Goal: Transaction & Acquisition: Book appointment/travel/reservation

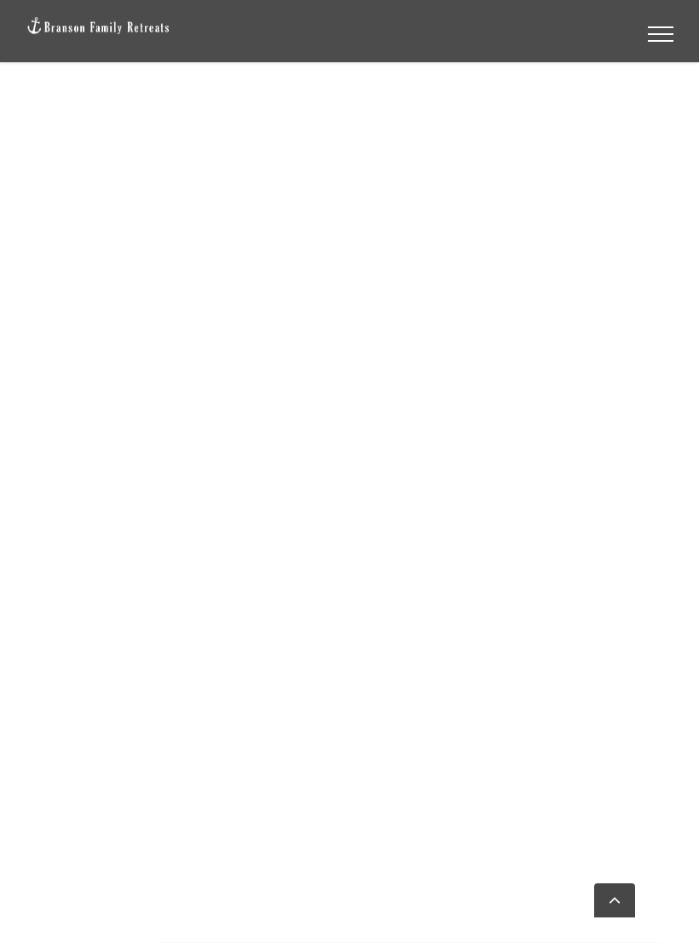
scroll to position [1635, 0]
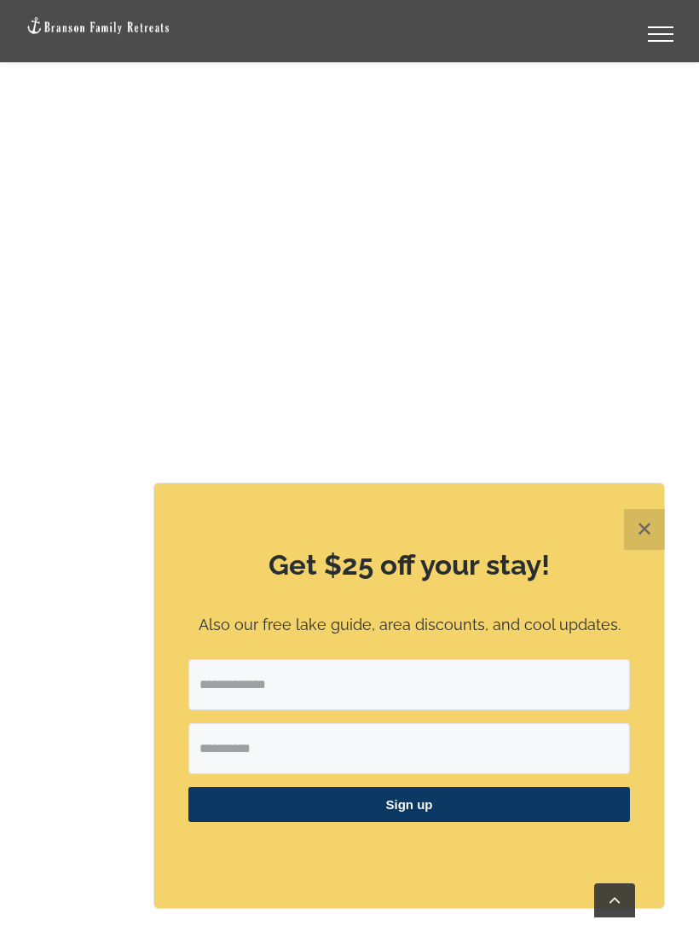
click at [659, 513] on button "✕" at bounding box center [644, 529] width 41 height 41
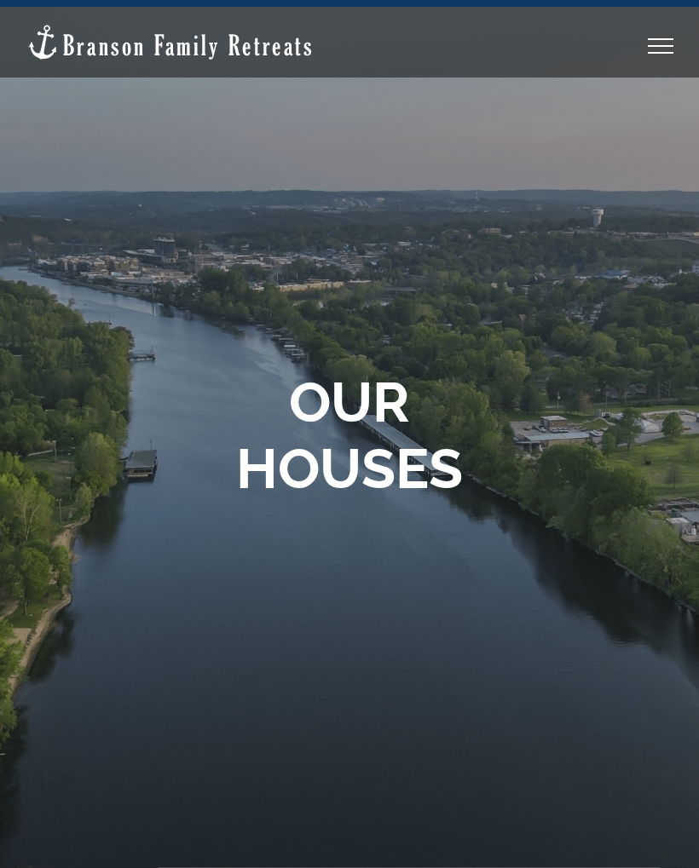
scroll to position [26, 0]
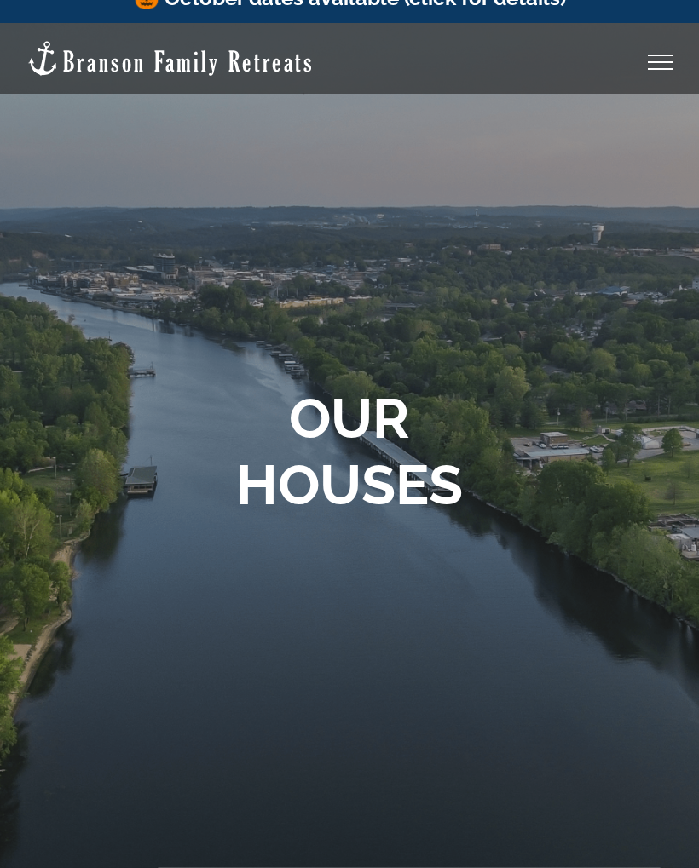
click at [663, 61] on div "Toggle Menu" at bounding box center [661, 62] width 26 height 2
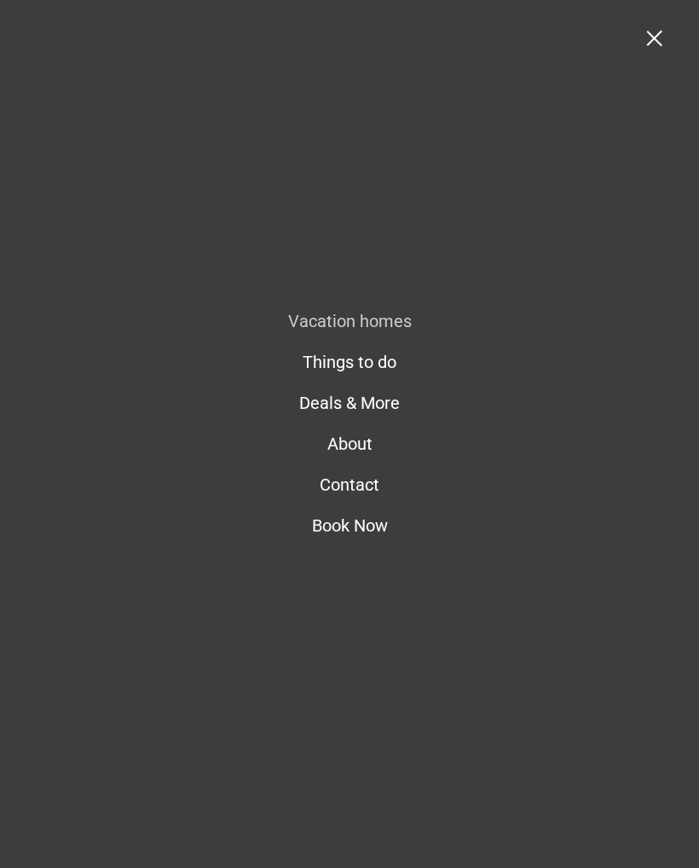
click at [395, 409] on span "Deals & More" at bounding box center [349, 403] width 101 height 20
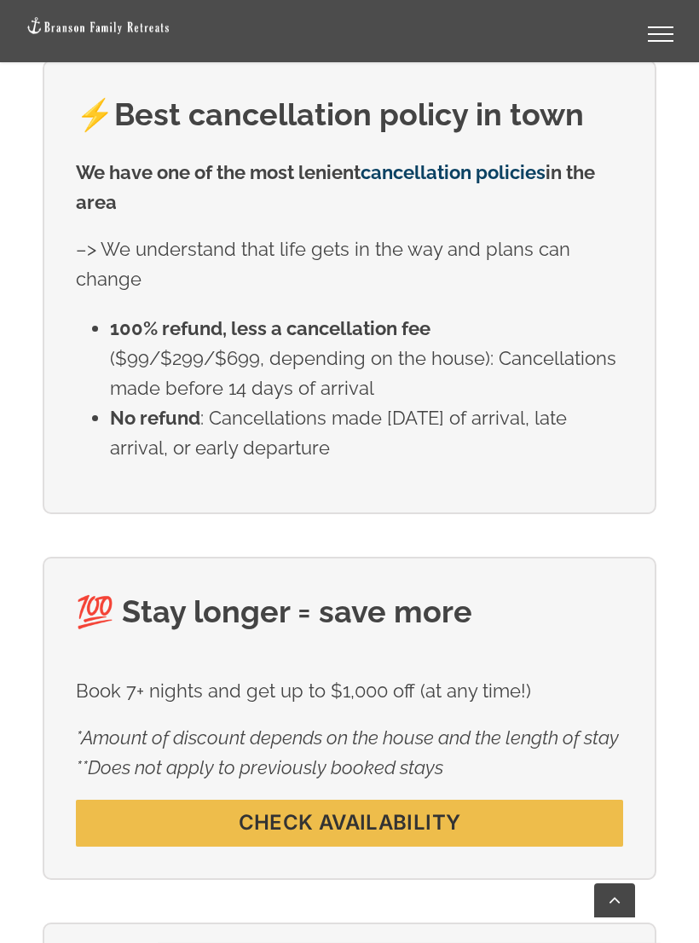
scroll to position [905, 0]
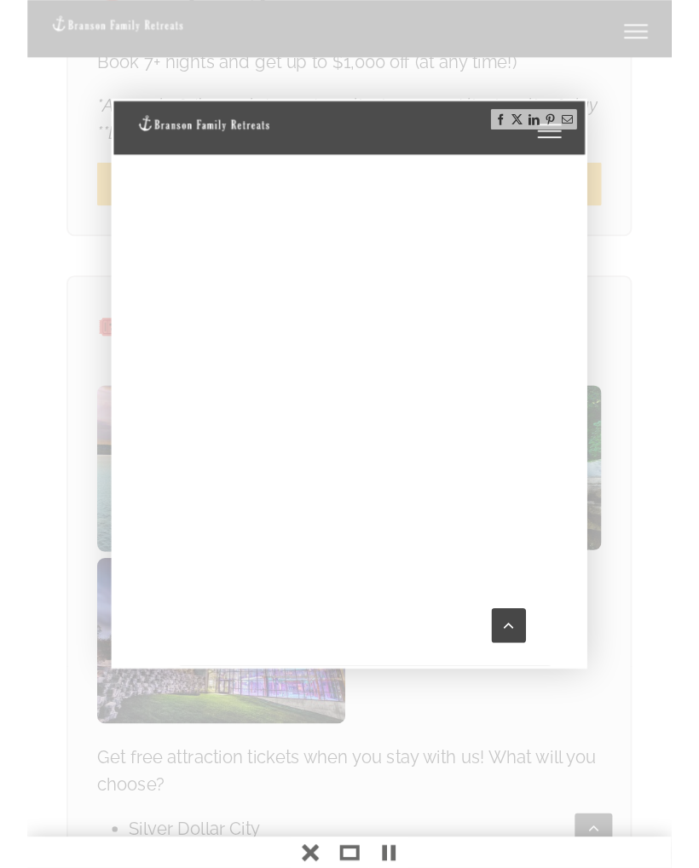
scroll to position [1527, 0]
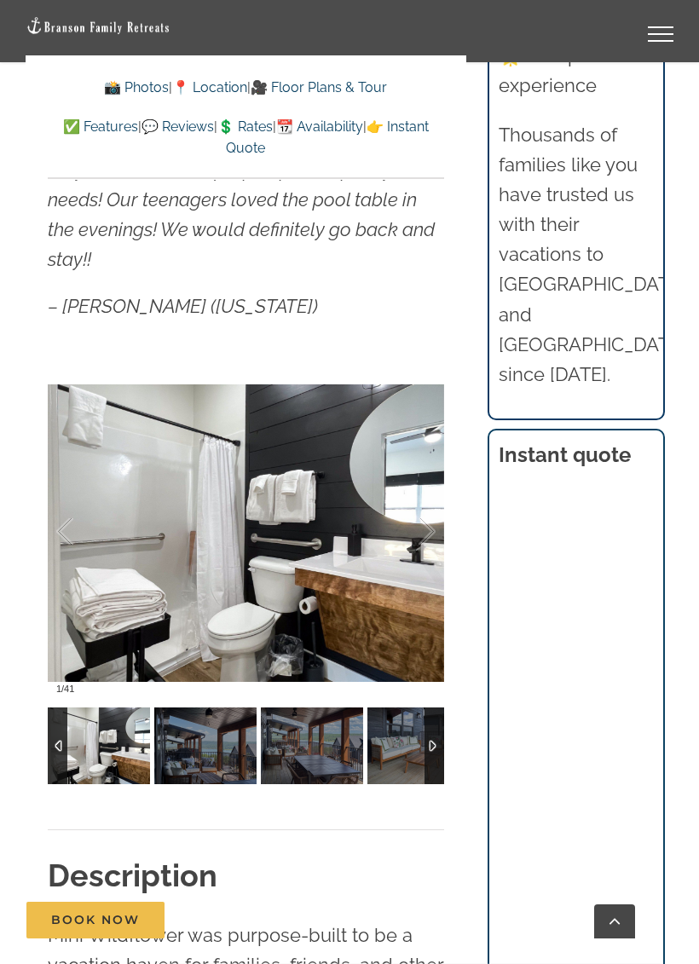
scroll to position [1145, 0]
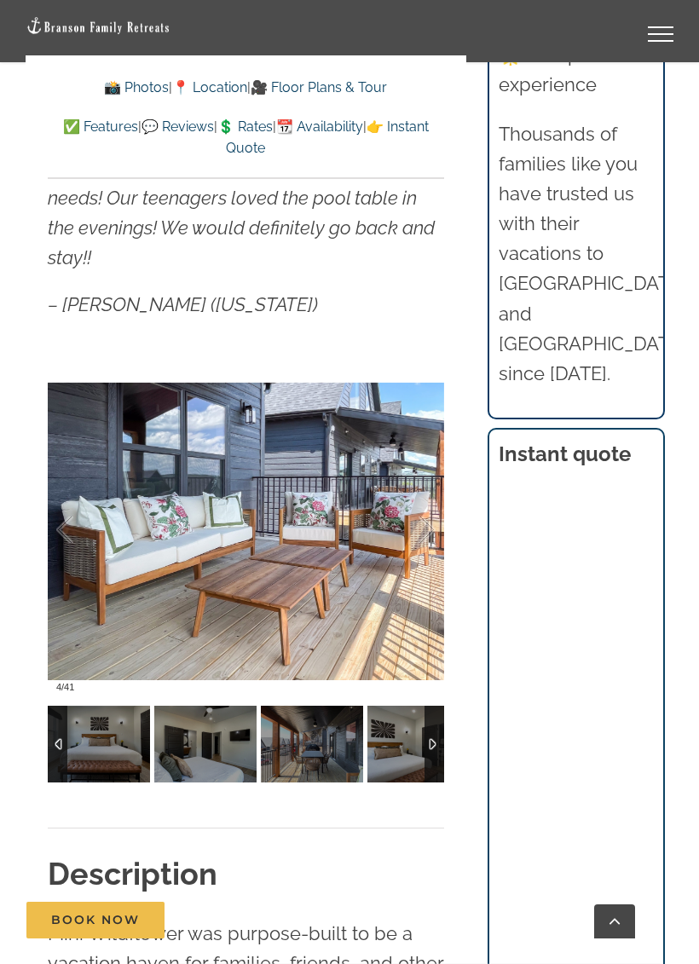
click at [441, 728] on div at bounding box center [434, 744] width 20 height 77
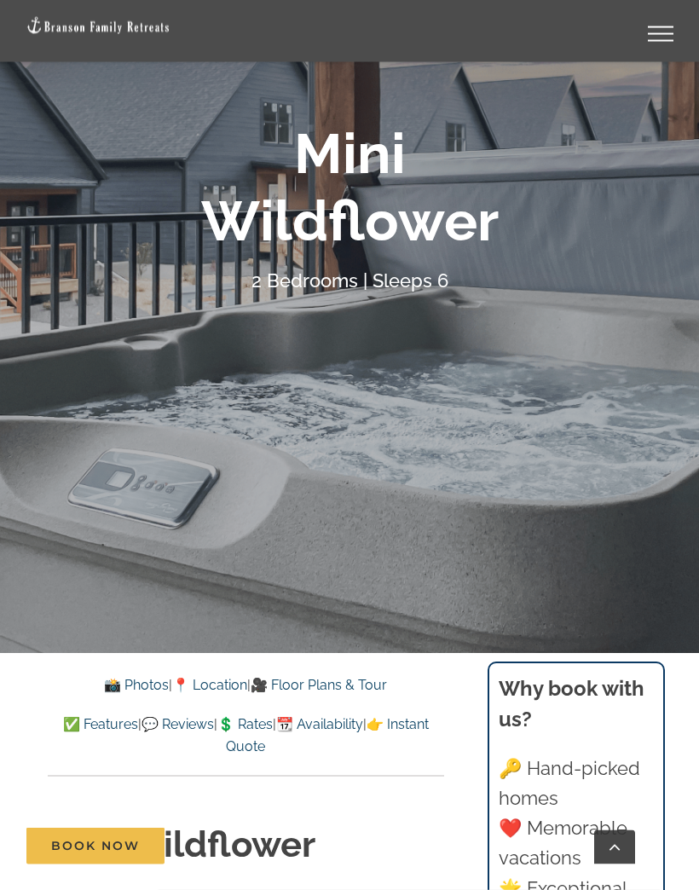
scroll to position [262, 0]
